Goal: Task Accomplishment & Management: Complete application form

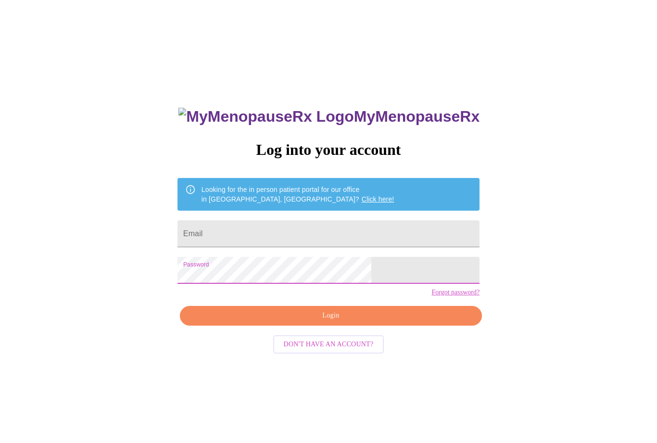
click at [287, 231] on input "Email" at bounding box center [329, 233] width 302 height 27
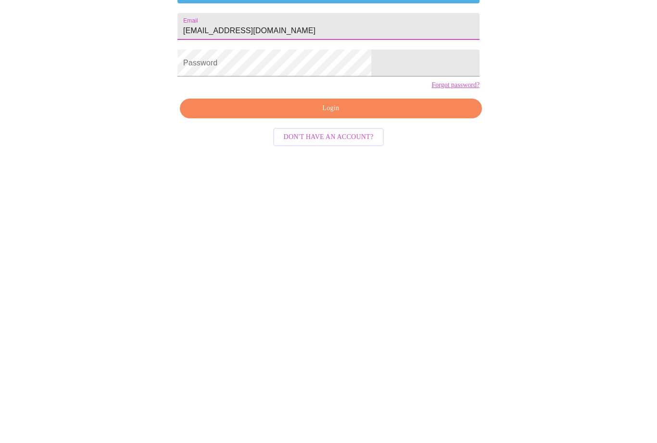
type input "[EMAIL_ADDRESS][DOMAIN_NAME]"
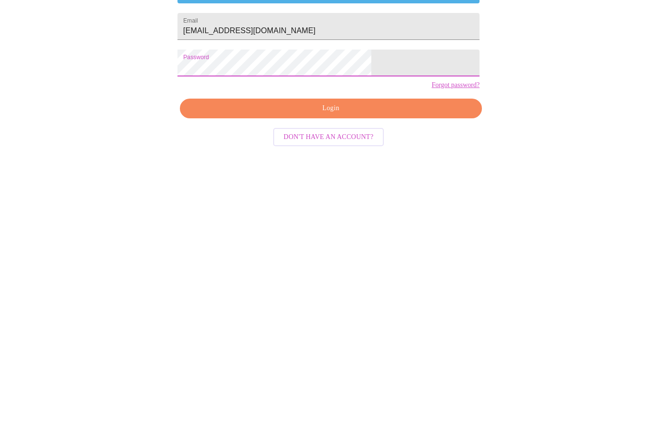
scroll to position [40, 0]
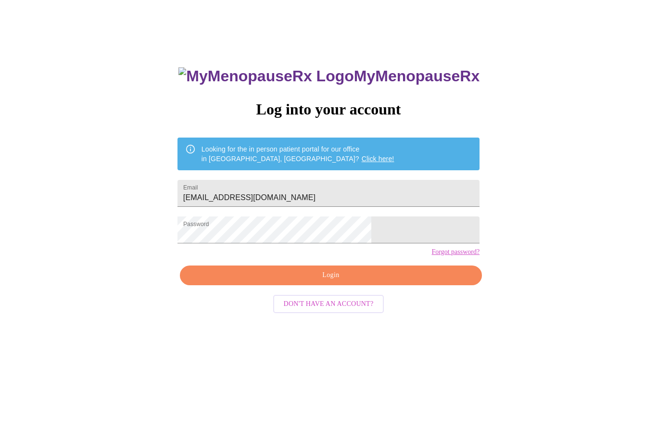
click at [358, 282] on span "Login" at bounding box center [331, 276] width 280 height 12
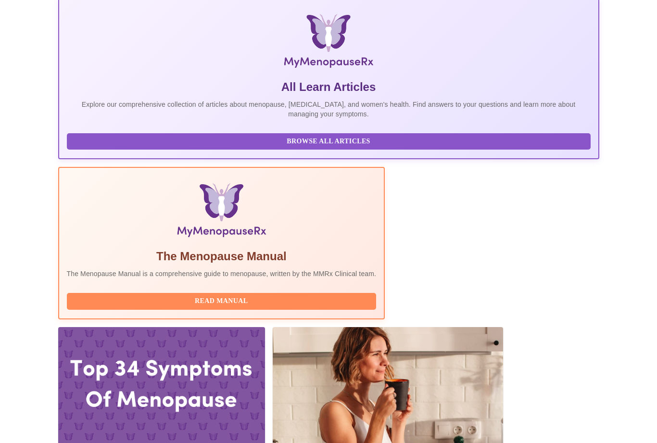
scroll to position [182, 0]
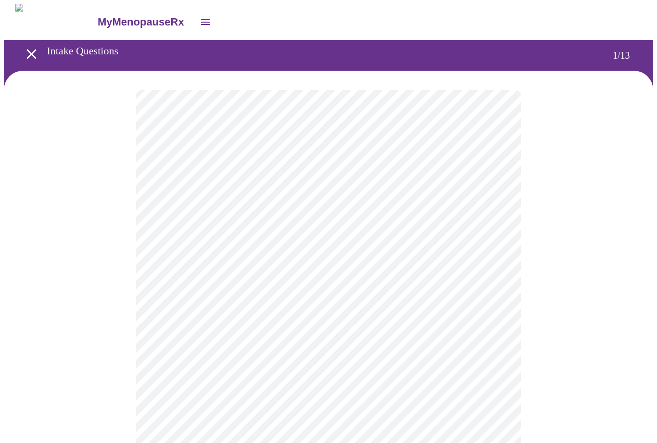
click at [487, 204] on body "MyMenopauseRx Intake Questions 1 / 13" at bounding box center [329, 443] width 650 height 878
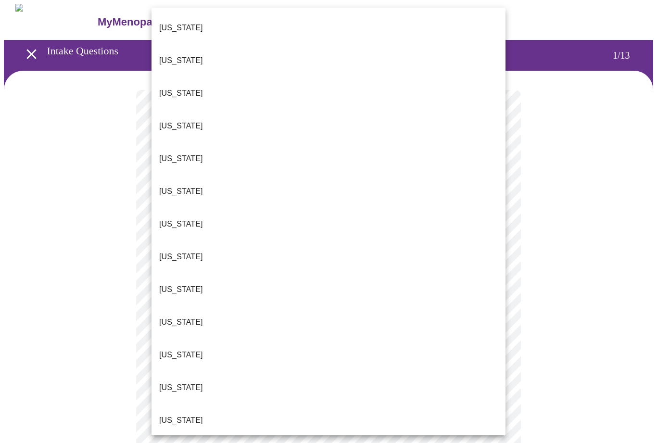
click at [177, 415] on p "[US_STATE]" at bounding box center [181, 421] width 44 height 12
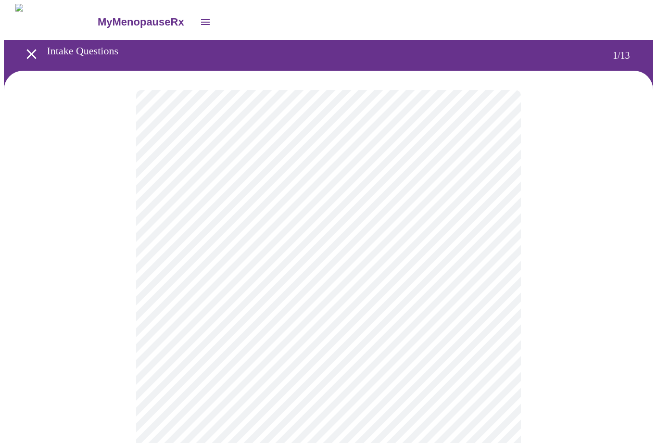
click at [357, 281] on body "MyMenopauseRx Intake Questions 1 / 13" at bounding box center [329, 440] width 650 height 873
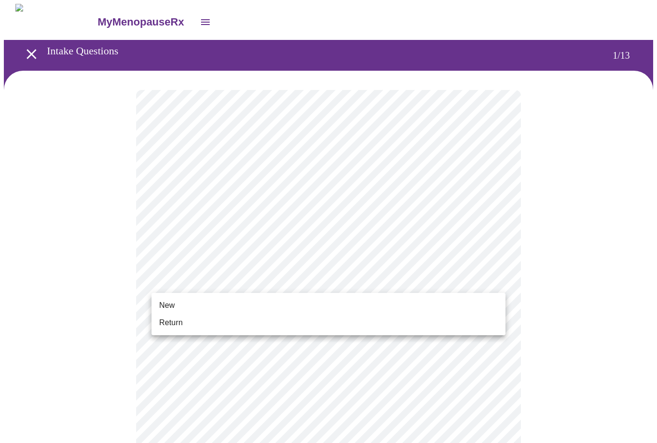
click at [178, 324] on span "Return" at bounding box center [171, 323] width 24 height 12
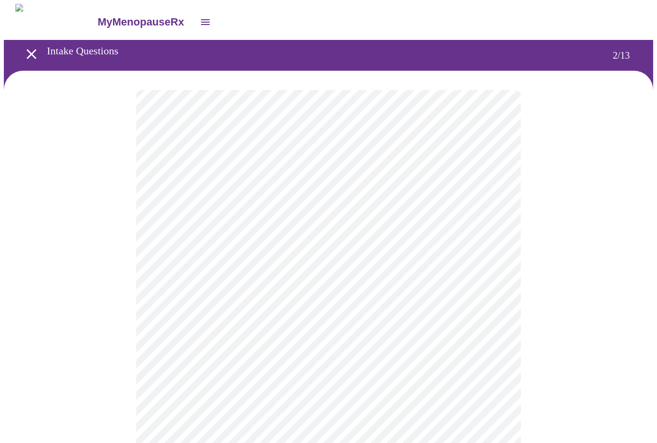
click at [500, 194] on body "MyMenopauseRx Intake Questions 2 / 13" at bounding box center [329, 292] width 650 height 577
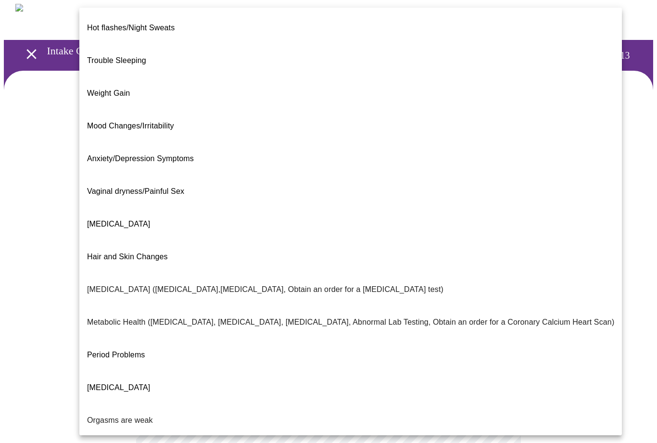
click at [118, 89] on span "Weight Gain" at bounding box center [108, 93] width 43 height 8
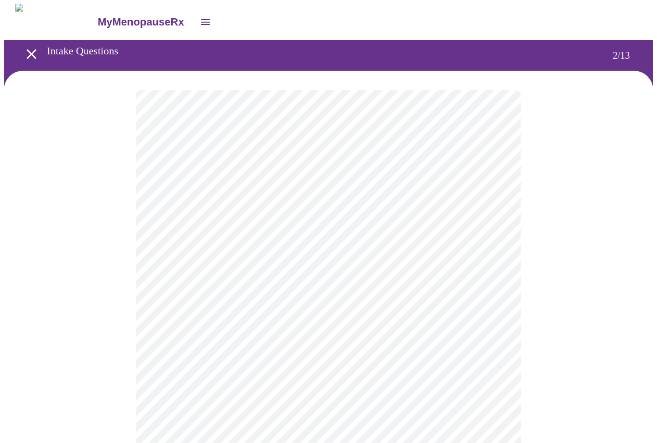
click at [491, 301] on body "MyMenopauseRx Intake Questions 2 / 13" at bounding box center [329, 290] width 650 height 572
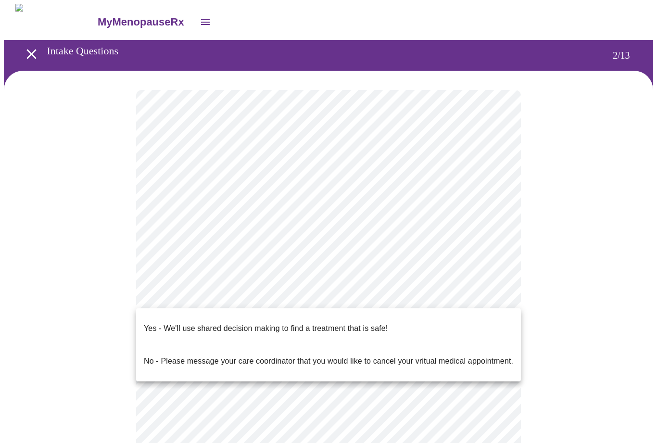
click at [554, 297] on div at bounding box center [328, 221] width 657 height 443
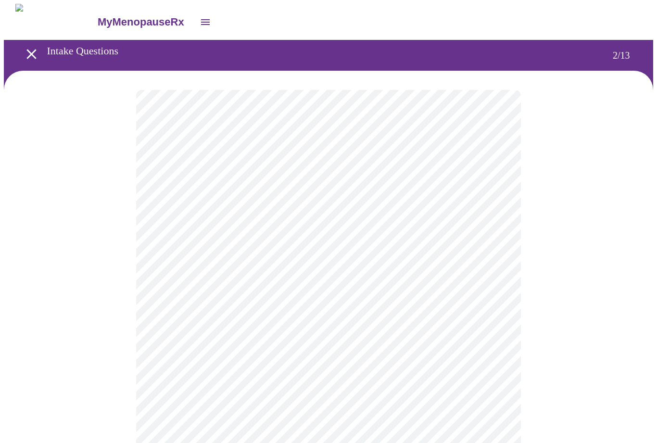
click at [495, 294] on body "MyMenopauseRx Intake Questions 2 / 13" at bounding box center [329, 290] width 650 height 572
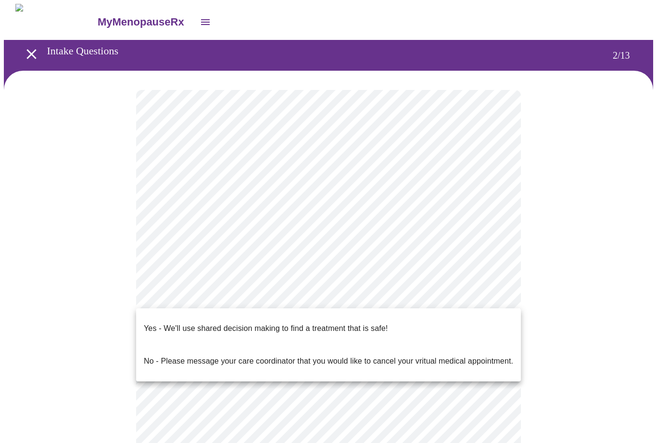
click at [209, 323] on p "Yes - We'll use shared decision making to find a treatment that is safe!" at bounding box center [266, 329] width 244 height 12
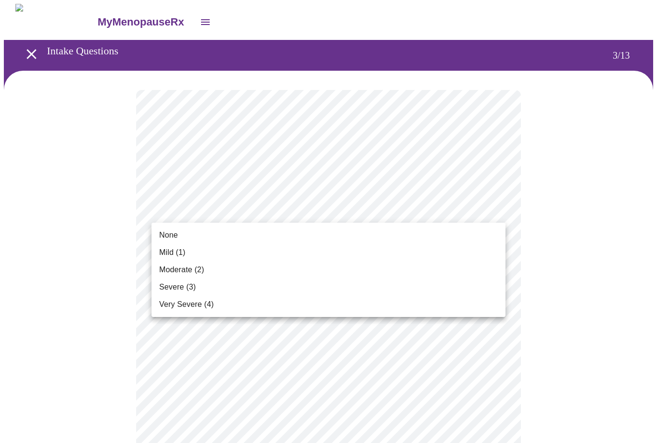
click at [175, 256] on span "Mild (1)" at bounding box center [172, 253] width 26 height 12
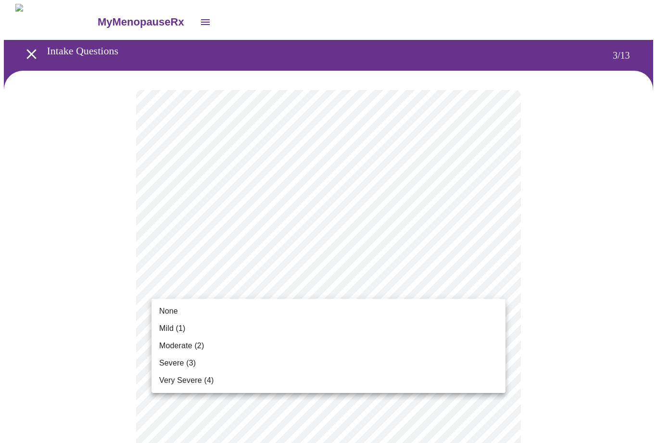
click at [164, 311] on span "None" at bounding box center [168, 312] width 19 height 12
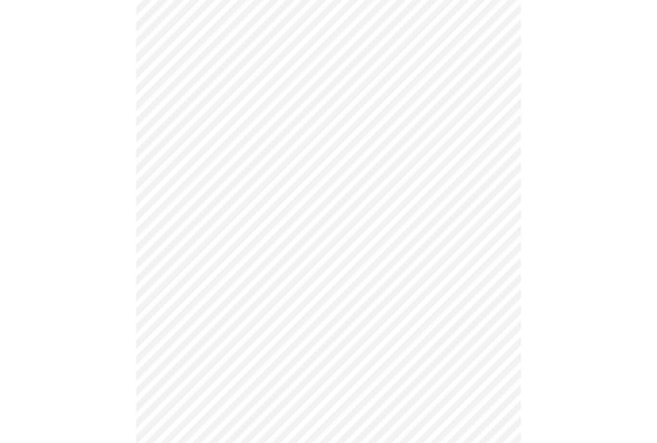
scroll to position [106, 0]
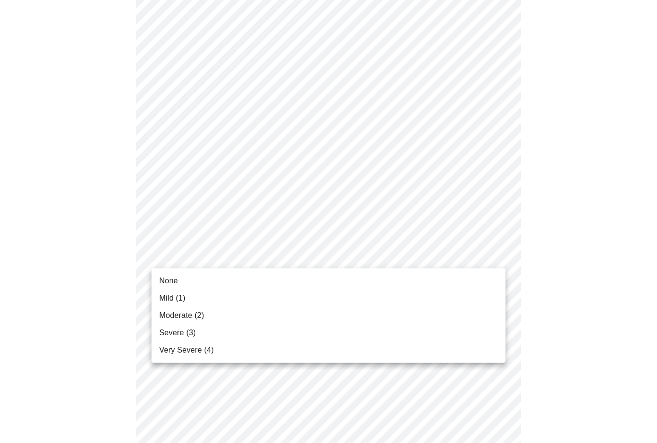
click at [183, 298] on span "Mild (1)" at bounding box center [172, 299] width 26 height 12
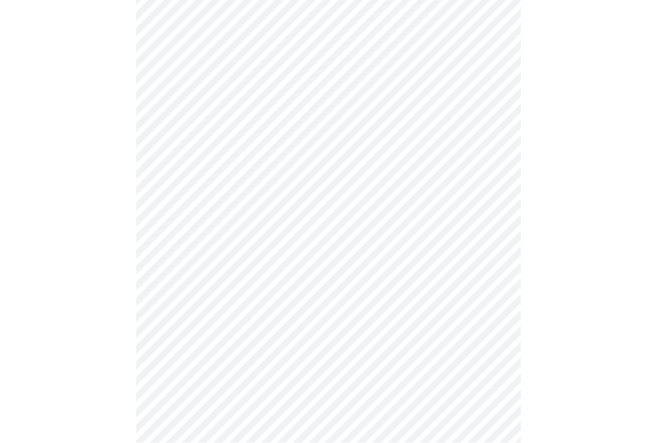
scroll to position [253, 0]
click at [496, 258] on body "MyMenopauseRx Intake Questions 3 / 13" at bounding box center [329, 369] width 650 height 1236
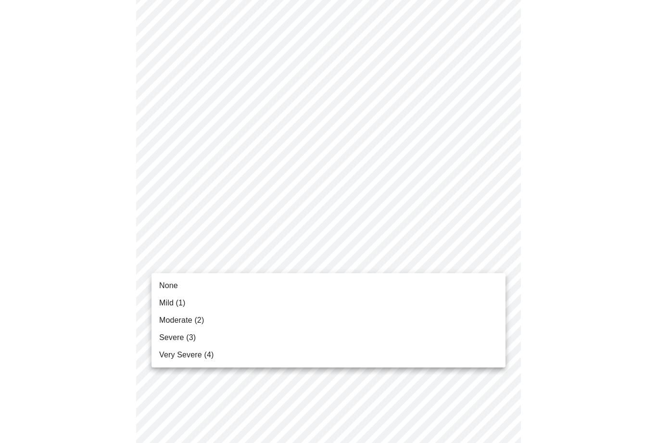
click at [203, 320] on span "Moderate (2)" at bounding box center [181, 321] width 45 height 12
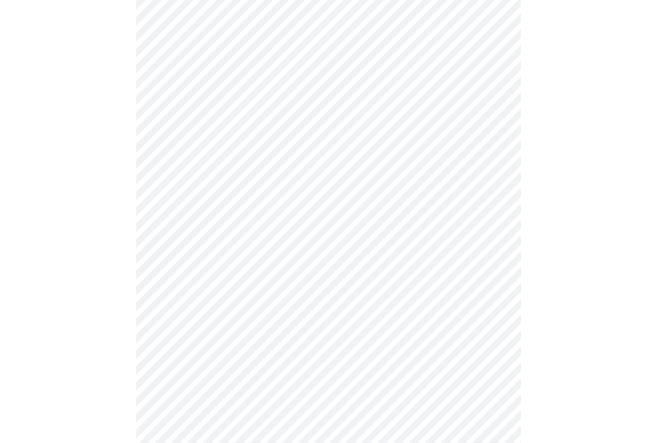
scroll to position [373, 0]
click at [494, 293] on body "MyMenopauseRx Intake Questions 3 / 13" at bounding box center [329, 241] width 650 height 1223
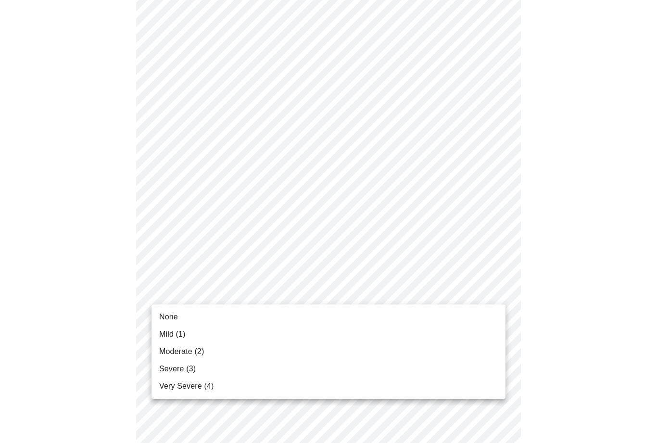
click at [189, 367] on span "Severe (3)" at bounding box center [177, 369] width 37 height 12
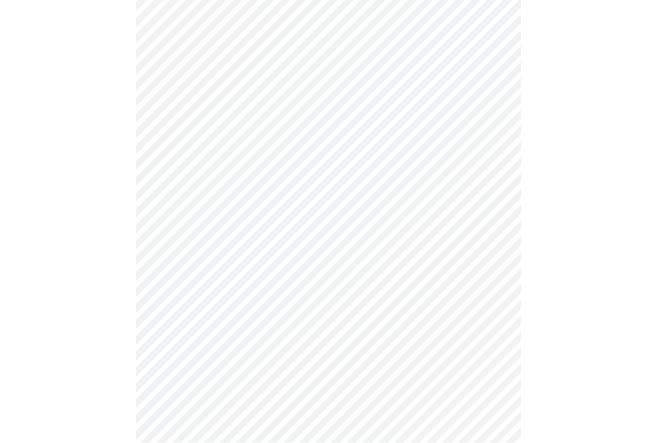
scroll to position [501, 0]
click at [486, 240] on body "MyMenopauseRx Intake Questions 3 / 13" at bounding box center [329, 108] width 650 height 1210
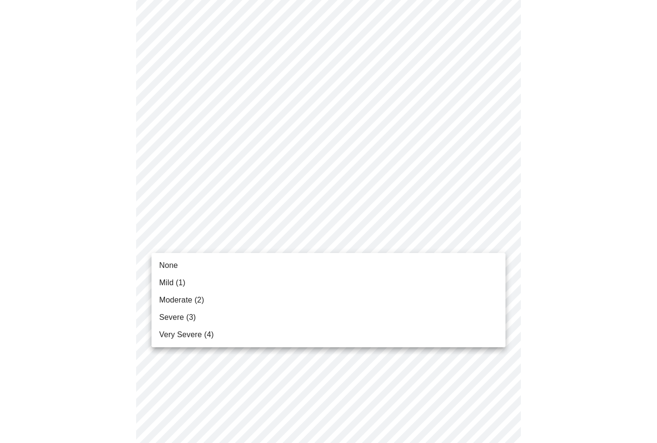
click at [191, 297] on span "Moderate (2)" at bounding box center [181, 301] width 45 height 12
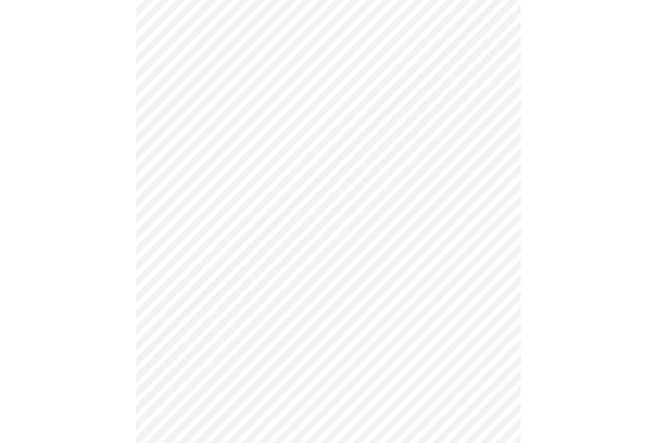
scroll to position [605, 0]
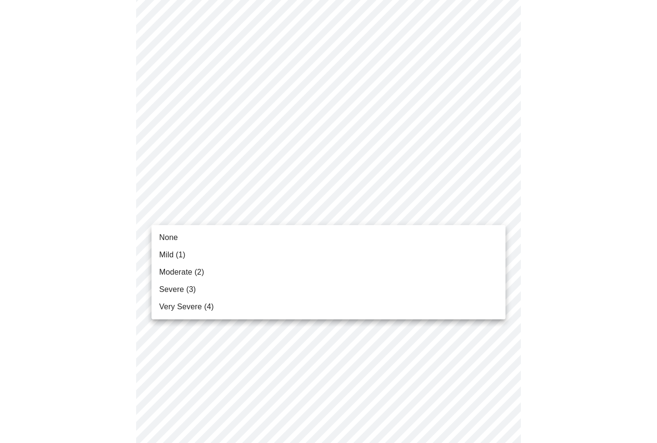
click at [178, 257] on span "Mild (1)" at bounding box center [172, 255] width 26 height 12
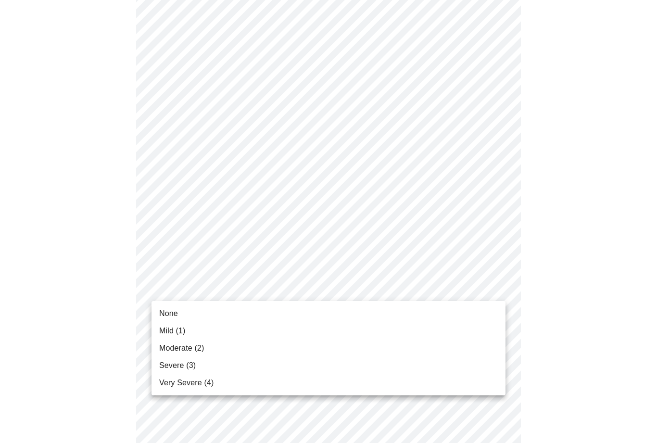
click at [189, 344] on span "Moderate (2)" at bounding box center [181, 349] width 45 height 12
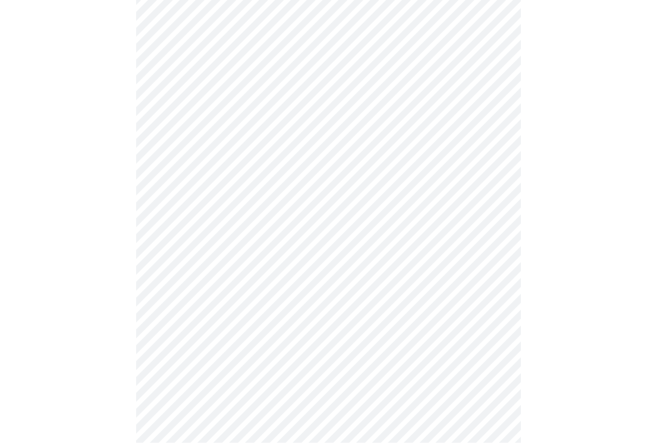
scroll to position [697, 0]
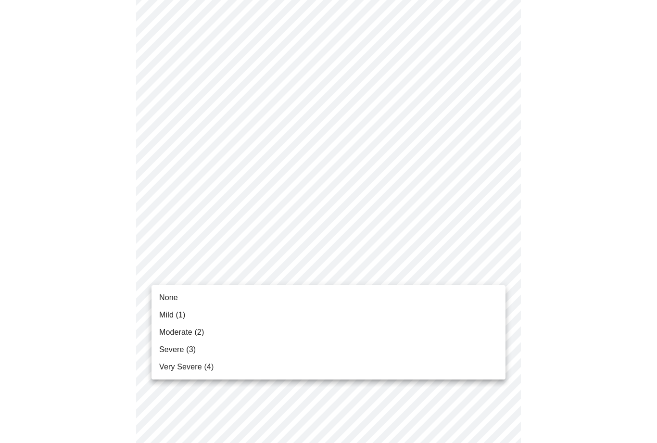
click at [178, 317] on span "Mild (1)" at bounding box center [172, 315] width 26 height 12
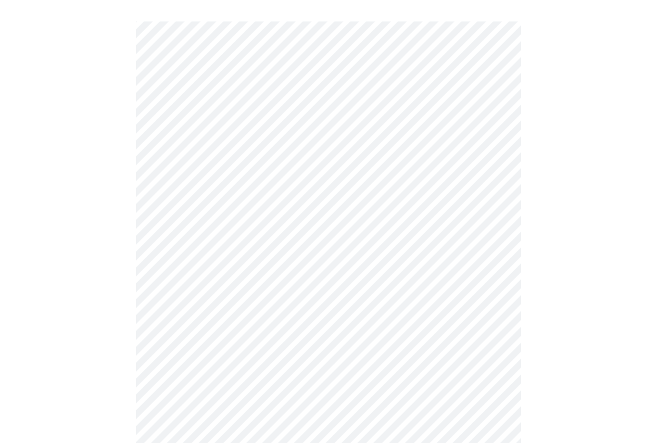
scroll to position [458, 0]
click at [495, 120] on body "MyMenopauseRx Intake Questions 3 / 13" at bounding box center [329, 125] width 650 height 1158
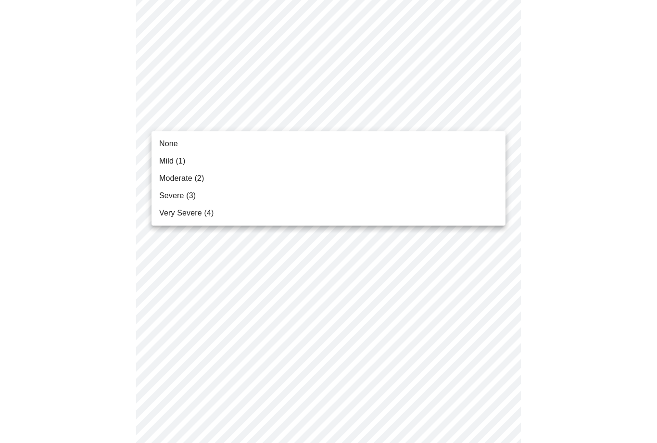
click at [180, 165] on span "Mild (1)" at bounding box center [172, 161] width 26 height 12
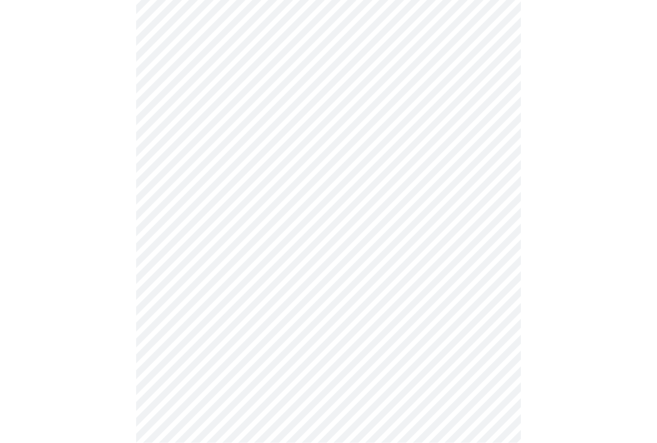
scroll to position [258, 0]
click at [489, 181] on body "MyMenopauseRx Intake Questions 3 / 13" at bounding box center [329, 317] width 650 height 1145
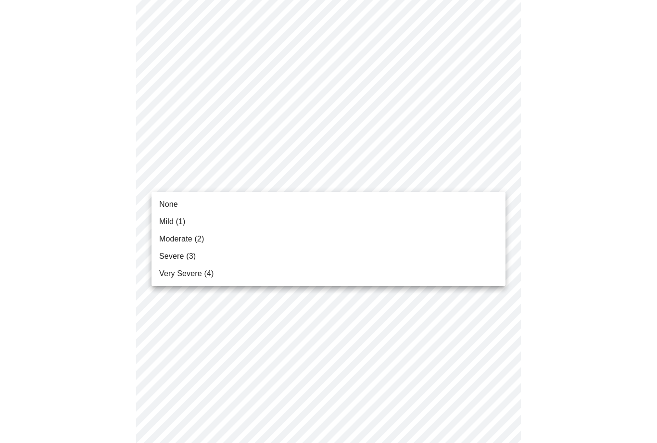
click at [175, 220] on span "Mild (1)" at bounding box center [172, 222] width 26 height 12
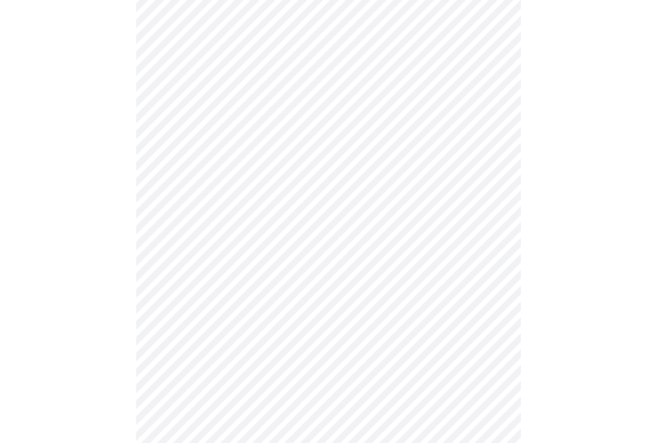
scroll to position [373, 0]
click at [501, 68] on body "MyMenopauseRx Intake Questions 3 / 13" at bounding box center [329, 197] width 650 height 1132
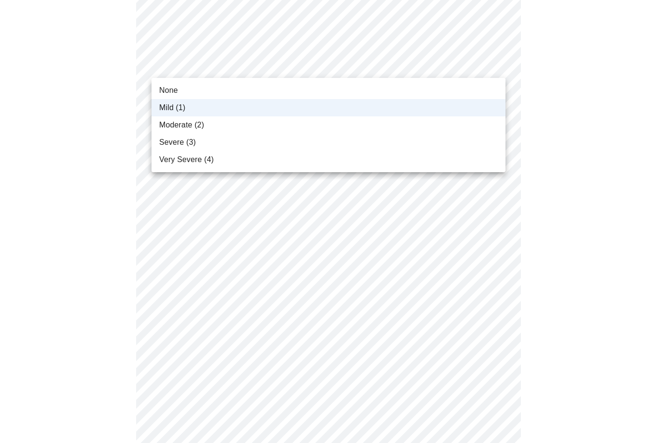
click at [191, 111] on li "Mild (1)" at bounding box center [329, 107] width 354 height 17
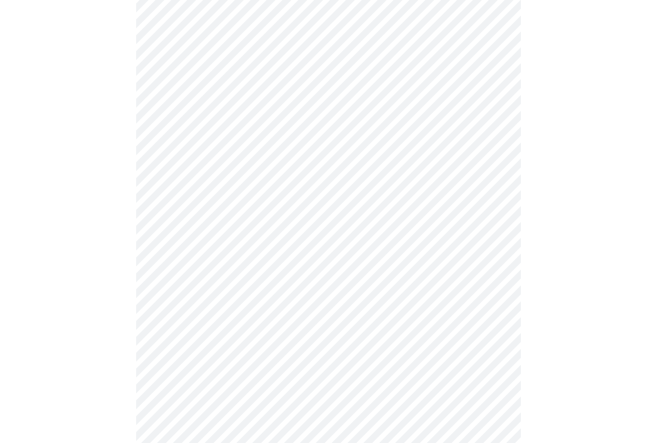
scroll to position [283, 0]
click at [497, 303] on body "MyMenopauseRx Intake Questions 4 / 13" at bounding box center [329, 195] width 650 height 948
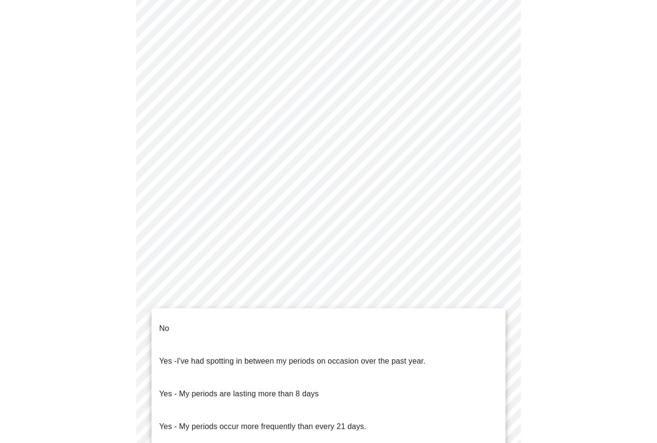
click at [173, 317] on li "No" at bounding box center [329, 328] width 354 height 33
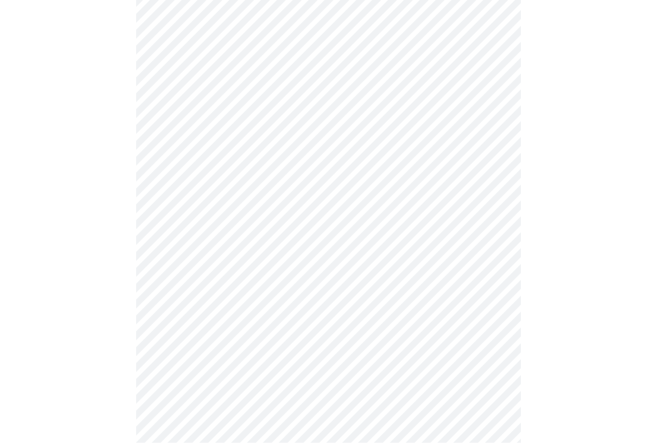
scroll to position [468, 0]
click at [501, 189] on body "MyMenopauseRx Intake Questions 4 / 13" at bounding box center [329, 7] width 650 height 942
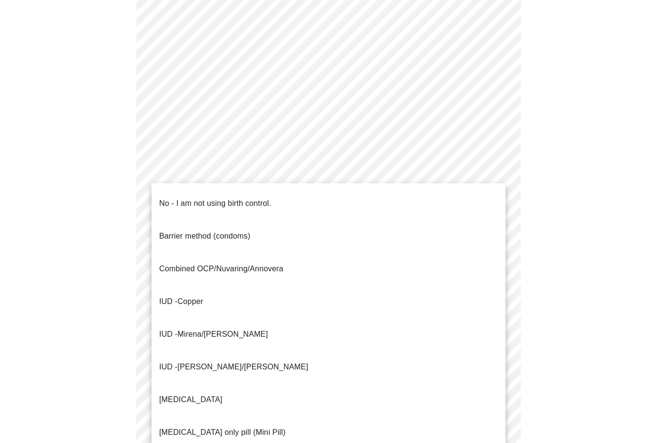
click at [206, 198] on p "No - I am not using birth control." at bounding box center [215, 204] width 112 height 12
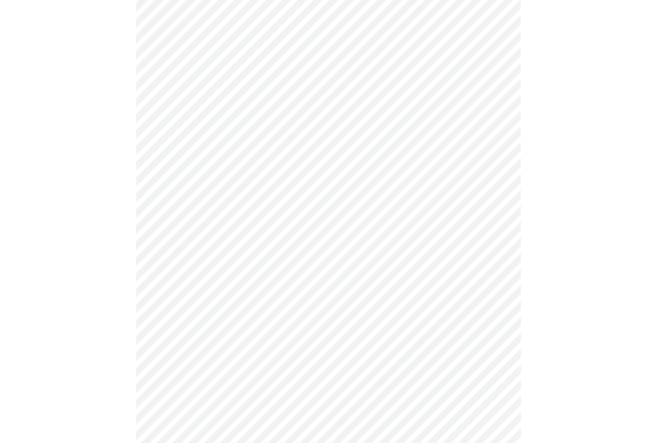
scroll to position [463, 0]
click at [501, 260] on body "MyMenopauseRx Intake Questions 4 / 13" at bounding box center [329, 9] width 650 height 937
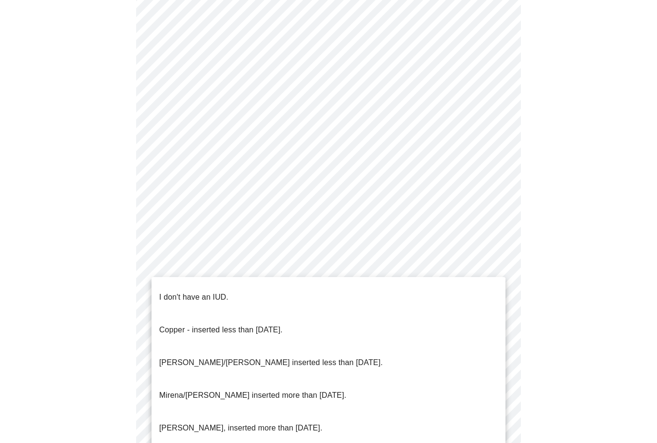
click at [202, 293] on p "I don't have an IUD." at bounding box center [193, 298] width 69 height 12
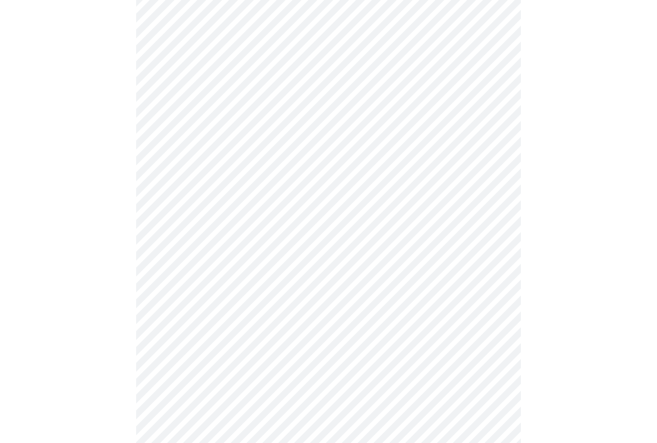
click at [494, 346] on body "MyMenopauseRx Intake Questions 4 / 13" at bounding box center [329, 12] width 650 height 932
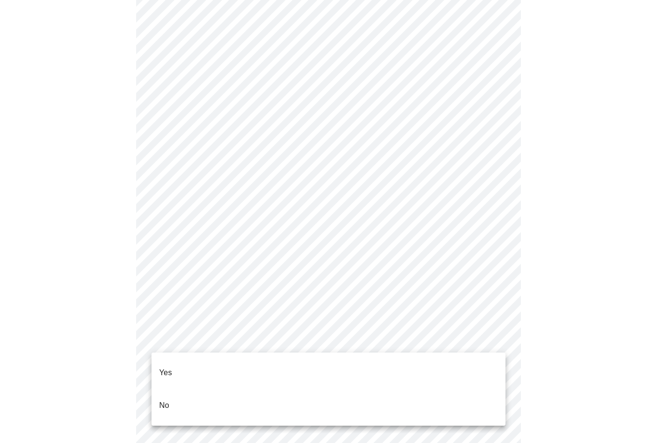
click at [179, 361] on li "Yes" at bounding box center [329, 373] width 354 height 33
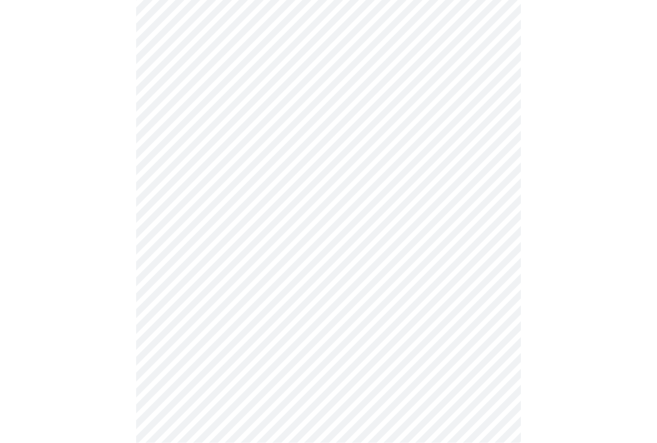
scroll to position [228, 0]
click at [486, 105] on body "MyMenopauseRx Intake Questions 5 / 13" at bounding box center [329, 131] width 650 height 711
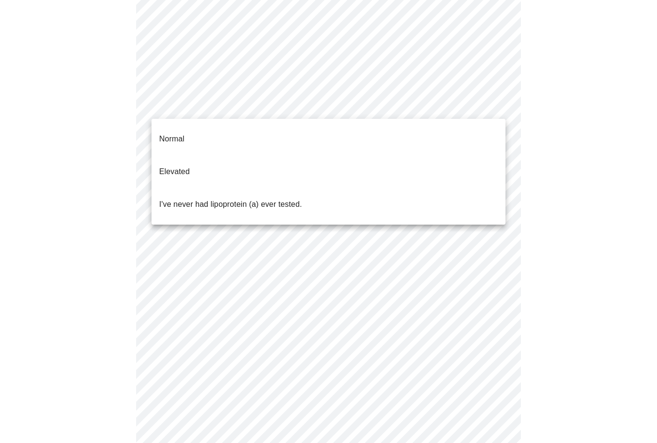
click at [187, 166] on p "Elevated" at bounding box center [174, 172] width 30 height 12
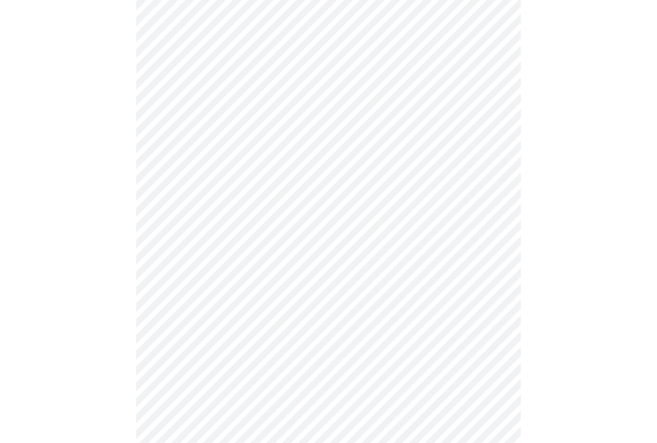
scroll to position [0, 0]
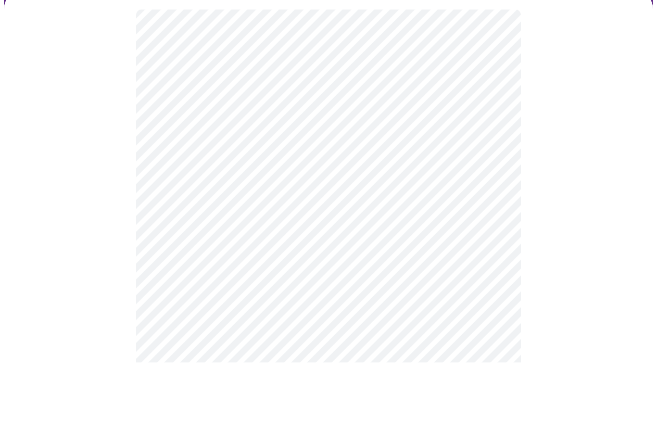
click at [496, 198] on body "MyMenopauseRx Intake Questions 6 / 13" at bounding box center [329, 258] width 650 height 508
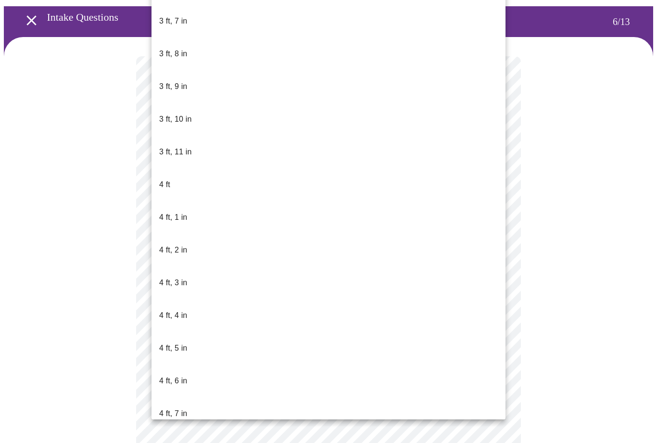
scroll to position [217, 0]
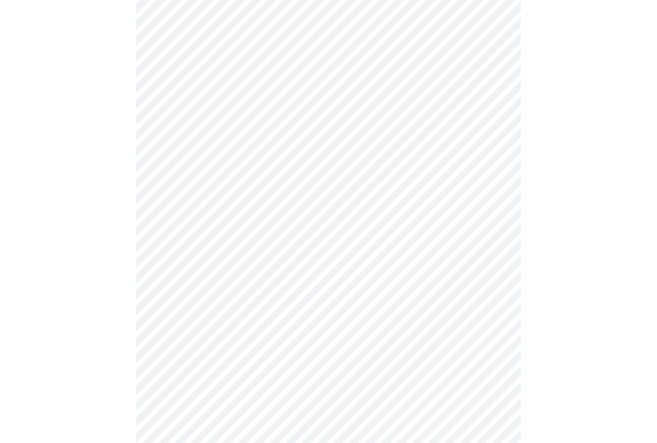
scroll to position [2515, 0]
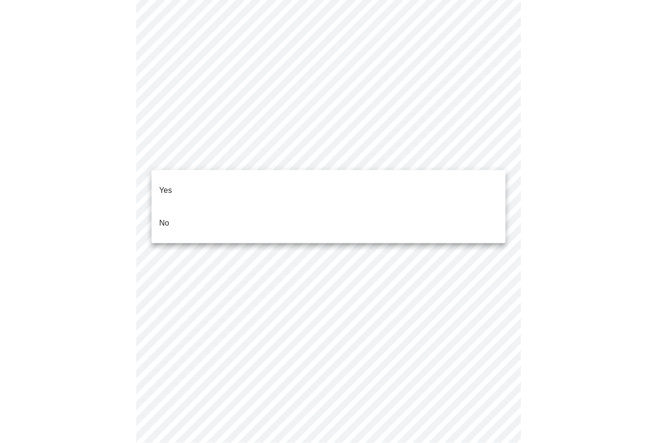
scroll to position [2516, 0]
click at [170, 207] on li "No" at bounding box center [329, 223] width 354 height 33
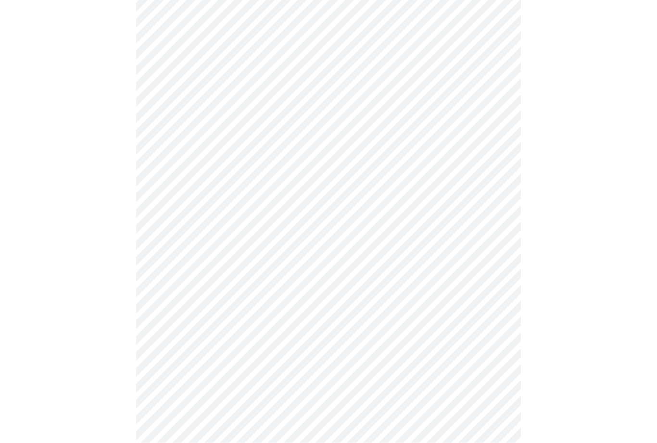
scroll to position [480, 0]
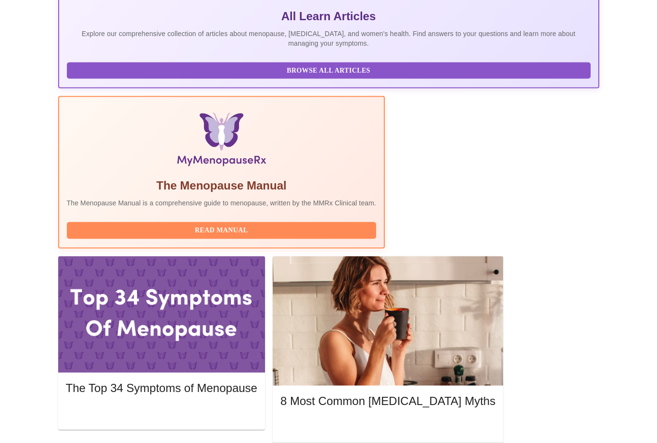
scroll to position [252, 0]
